Goal: Communication & Community: Answer question/provide support

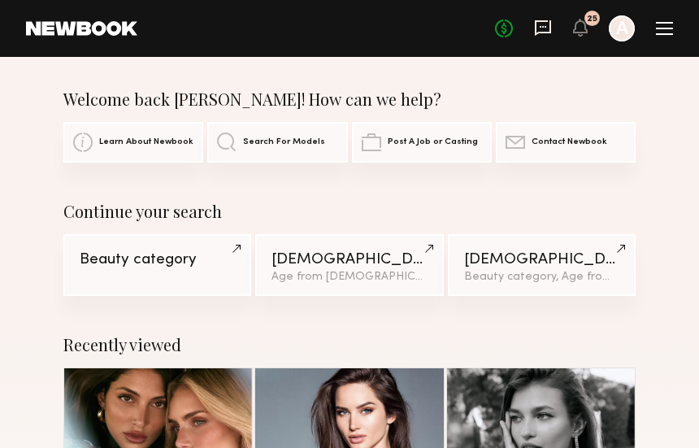
click at [550, 25] on icon at bounding box center [543, 27] width 16 height 15
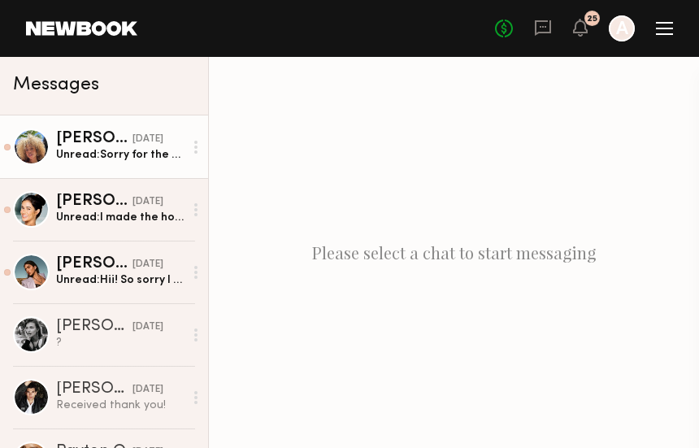
click at [103, 155] on div "Unread: Sorry for the delay :)" at bounding box center [120, 154] width 128 height 15
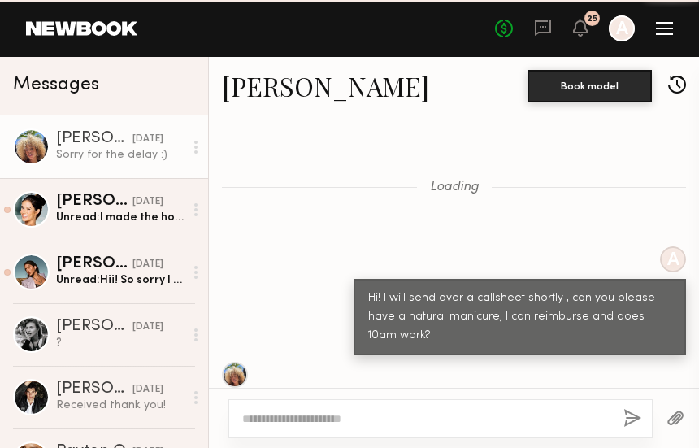
scroll to position [1125, 0]
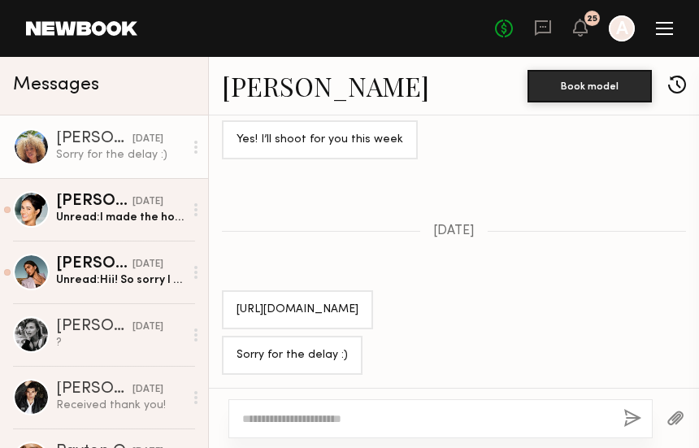
drag, startPoint x: 363, startPoint y: 311, endPoint x: 234, endPoint y: 294, distance: 129.6
click at [234, 294] on div "[URL][DOMAIN_NAME]" at bounding box center [297, 309] width 151 height 39
copy div "[URL][DOMAIN_NAME]"
